Goal: Navigation & Orientation: Find specific page/section

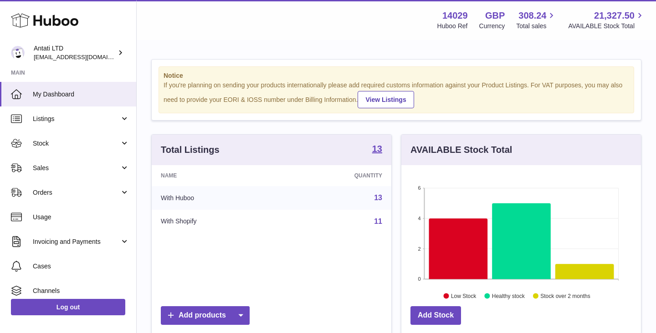
scroll to position [142, 240]
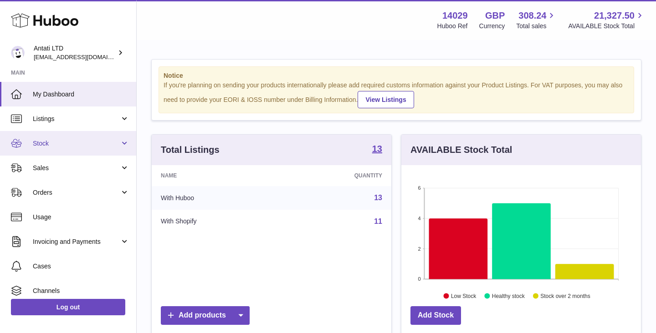
click at [106, 140] on span "Stock" at bounding box center [76, 143] width 87 height 9
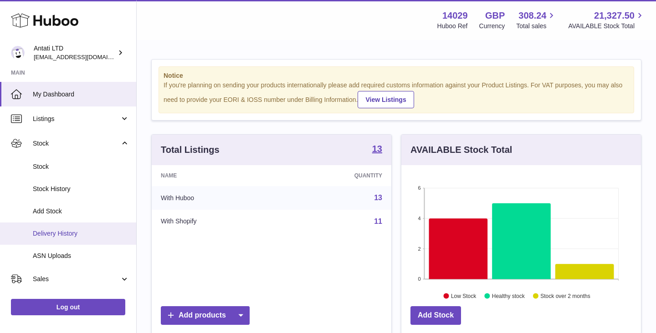
click at [68, 234] on span "Delivery History" at bounding box center [81, 233] width 97 height 9
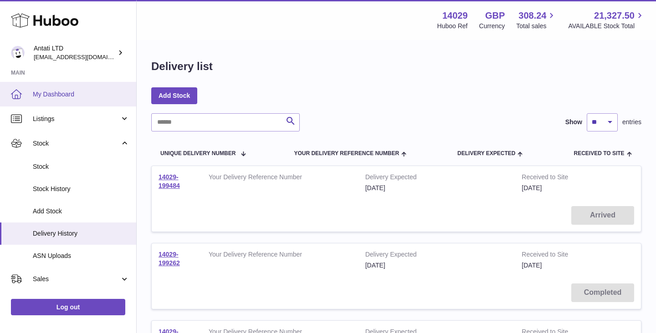
click at [80, 91] on span "My Dashboard" at bounding box center [81, 94] width 97 height 9
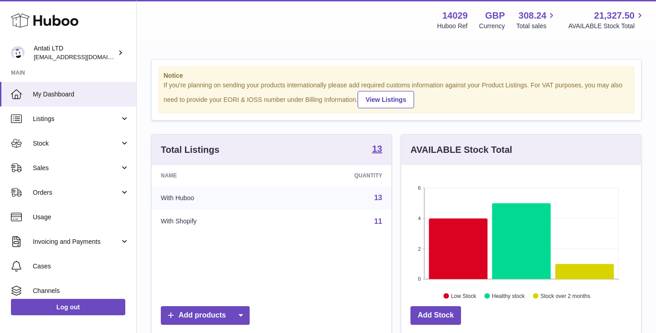
scroll to position [142, 240]
click at [529, 216] on icon at bounding box center [521, 242] width 59 height 76
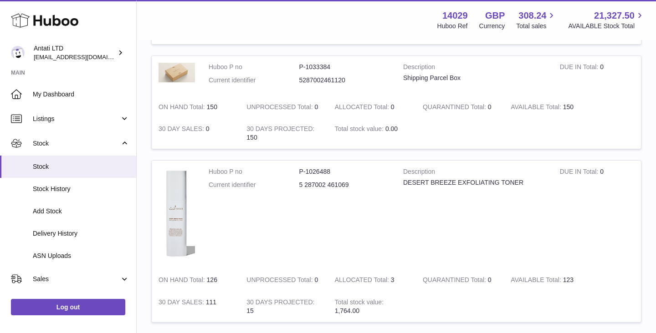
scroll to position [152, 0]
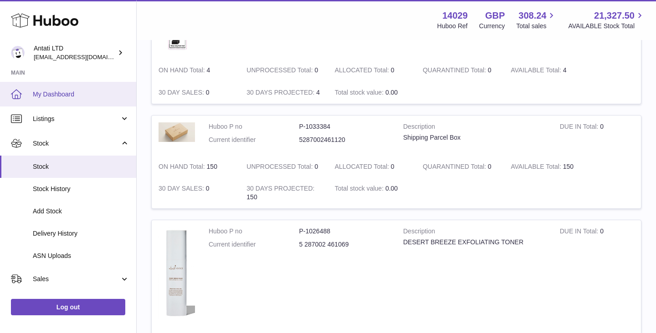
click at [85, 87] on link "My Dashboard" at bounding box center [68, 94] width 136 height 25
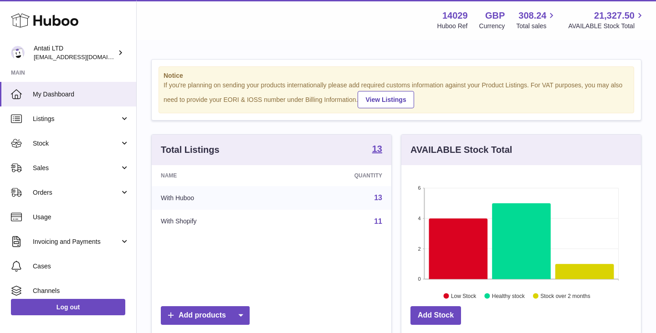
scroll to position [142, 240]
click at [464, 251] on icon at bounding box center [458, 249] width 59 height 61
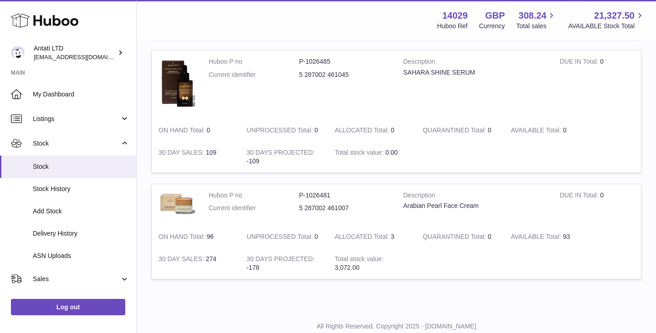
scroll to position [796, 0]
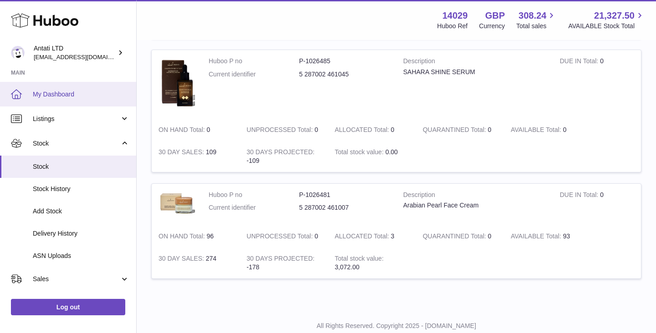
click at [98, 98] on span "My Dashboard" at bounding box center [81, 94] width 97 height 9
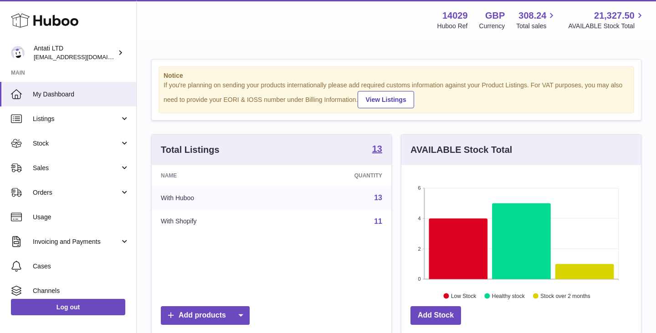
scroll to position [142, 240]
